Goal: Use online tool/utility: Utilize a website feature to perform a specific function

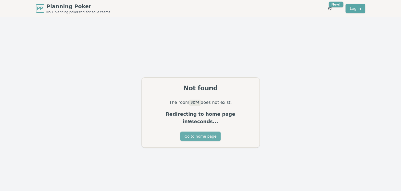
click at [200, 135] on button "Go to home page" at bounding box center [200, 136] width 40 height 10
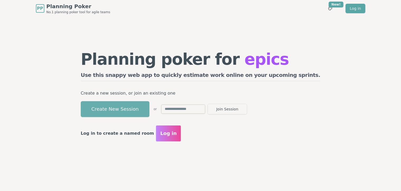
click at [132, 106] on button "Create New Session" at bounding box center [115, 109] width 69 height 16
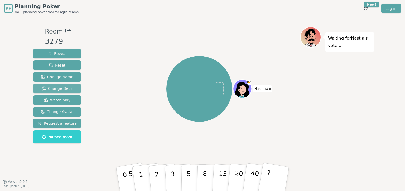
click at [53, 88] on span "Change Deck" at bounding box center [57, 88] width 31 height 5
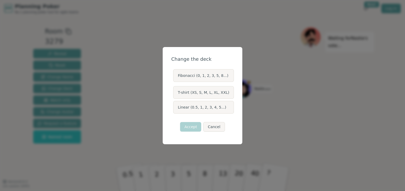
click at [210, 107] on label "Linear (0.5, 1, 2, 3, 4, 5...)" at bounding box center [203, 107] width 60 height 13
click at [175, 107] on button "Linear (0.5, 1, 2, 3, 4, 5...)" at bounding box center [173, 107] width 4 height 4
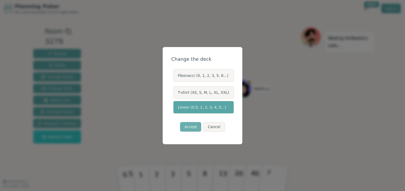
click at [190, 124] on button "Accept" at bounding box center [190, 127] width 21 height 10
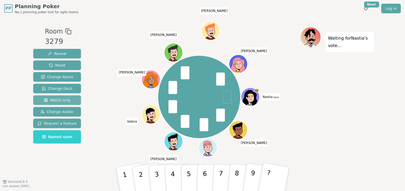
click at [60, 102] on span "Watch only" at bounding box center [57, 99] width 27 height 5
